Goal: Task Accomplishment & Management: Complete application form

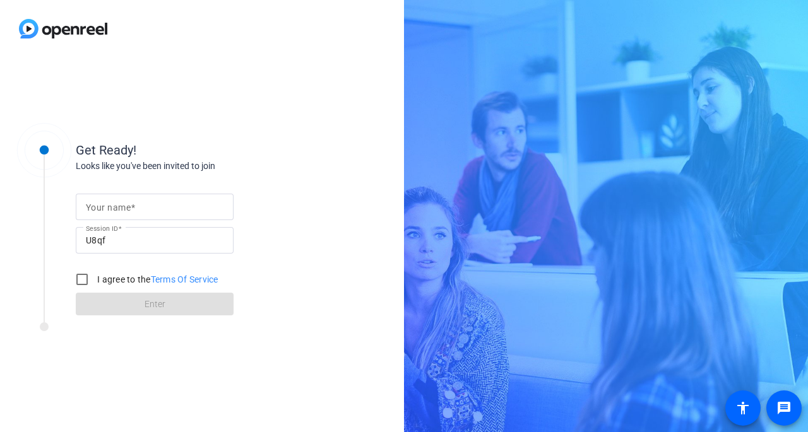
click at [153, 208] on input "Your name" at bounding box center [155, 206] width 138 height 15
type input "[PERSON_NAME]"
click at [84, 281] on input "I agree to the Terms Of Service" at bounding box center [81, 279] width 25 height 25
checkbox input "true"
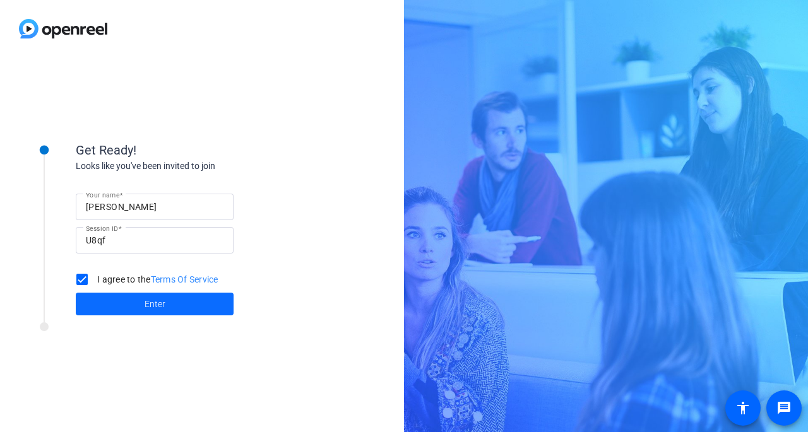
click at [152, 302] on span "Enter" at bounding box center [155, 304] width 21 height 13
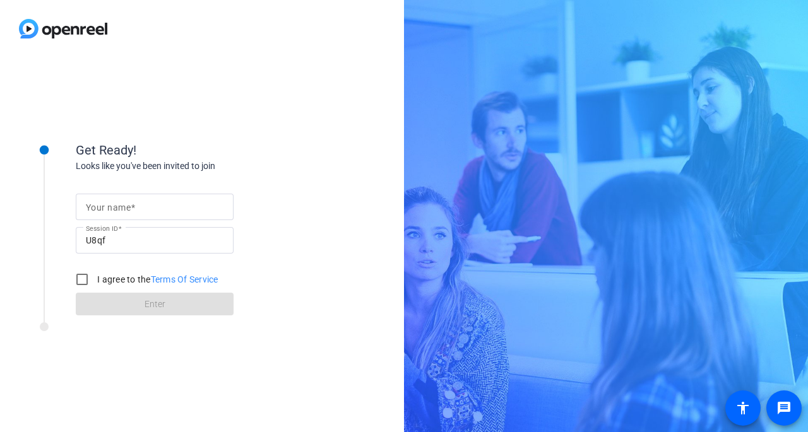
click at [111, 206] on mat-label "Your name" at bounding box center [108, 208] width 45 height 10
click at [111, 206] on input "Your name" at bounding box center [155, 206] width 138 height 15
click at [112, 206] on input "Your name" at bounding box center [155, 206] width 138 height 15
type input "[PERSON_NAME]"
click at [80, 279] on input "I agree to the Terms Of Service" at bounding box center [81, 279] width 25 height 25
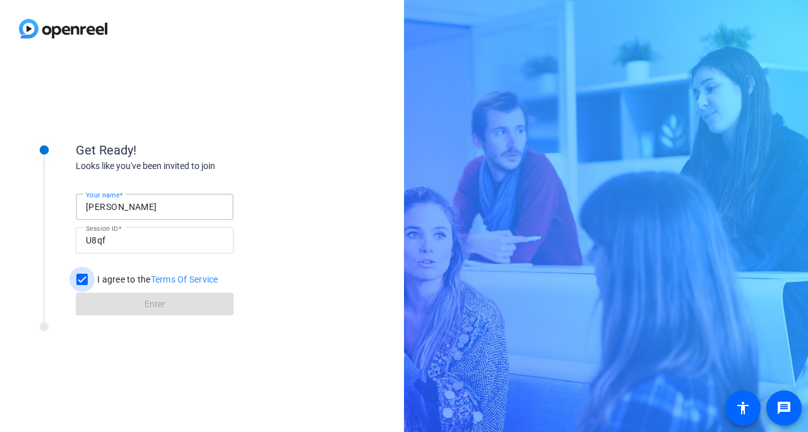
checkbox input "true"
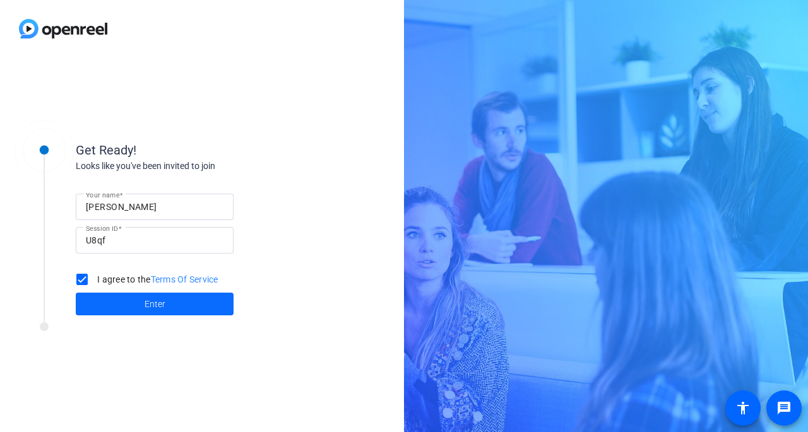
click at [158, 304] on span "Enter" at bounding box center [155, 304] width 21 height 13
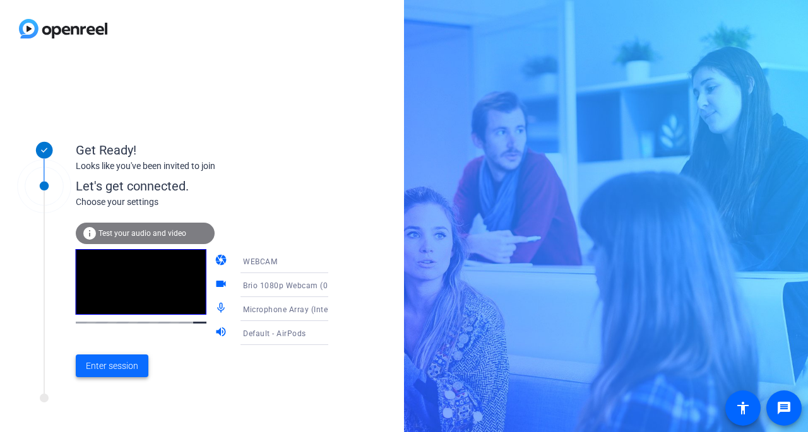
click at [108, 365] on span "Enter session" at bounding box center [112, 366] width 52 height 13
